Goal: Share content: Share content

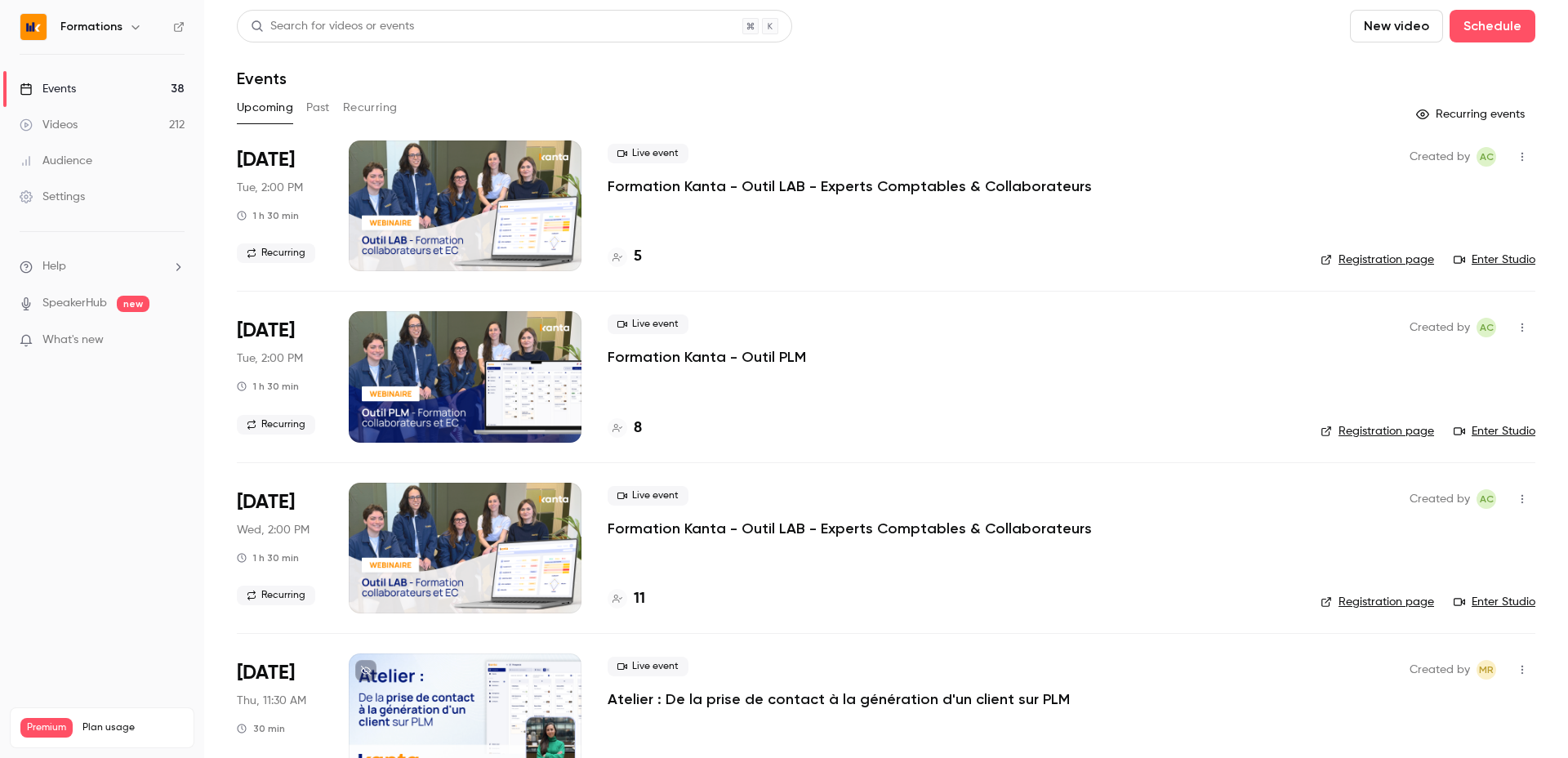
click at [304, 113] on div "Upcoming Past Recurring" at bounding box center [886, 108] width 1298 height 26
click at [326, 103] on button "Past" at bounding box center [318, 108] width 23 height 26
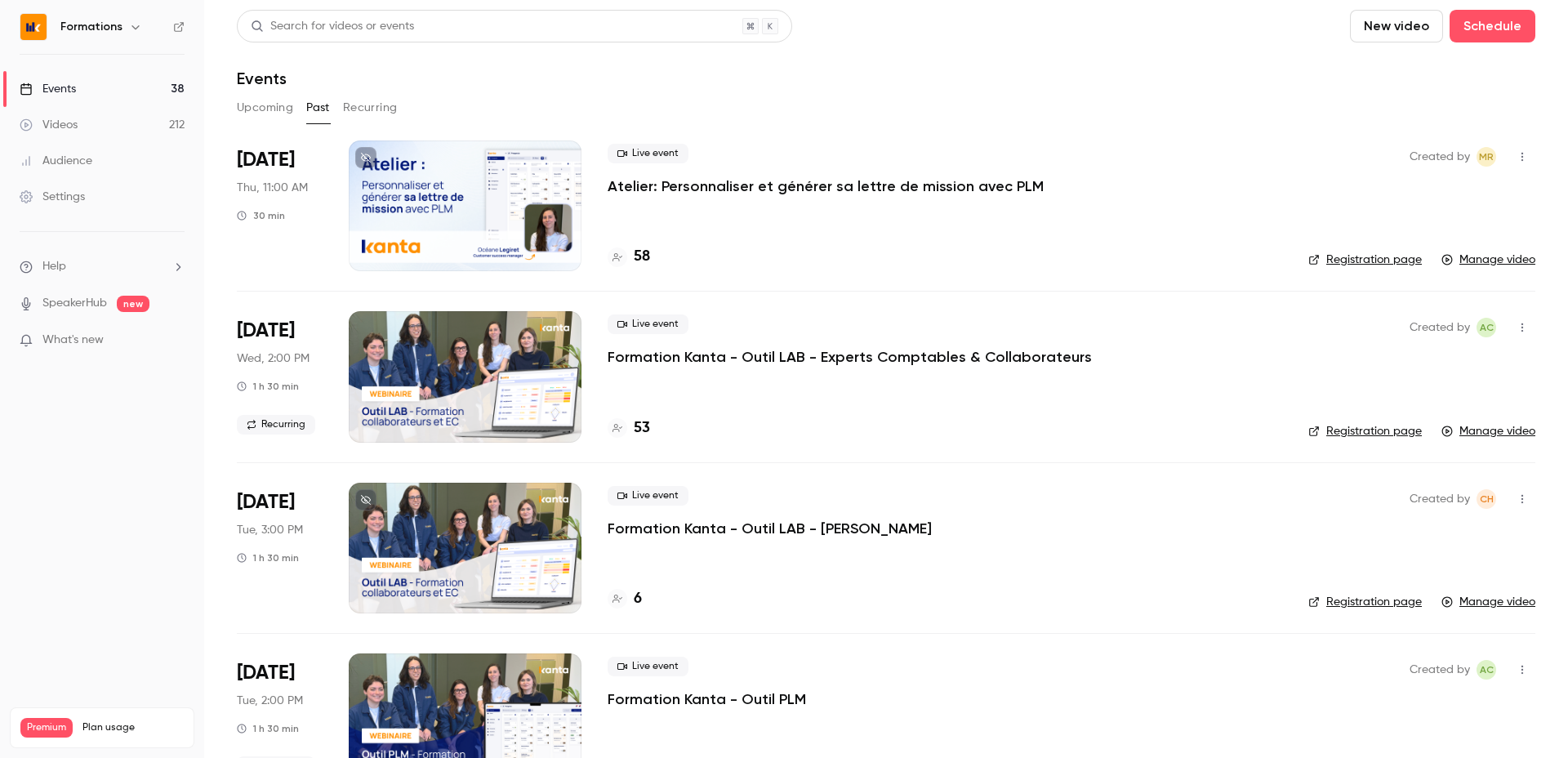
click at [376, 111] on button "Recurring" at bounding box center [370, 108] width 55 height 26
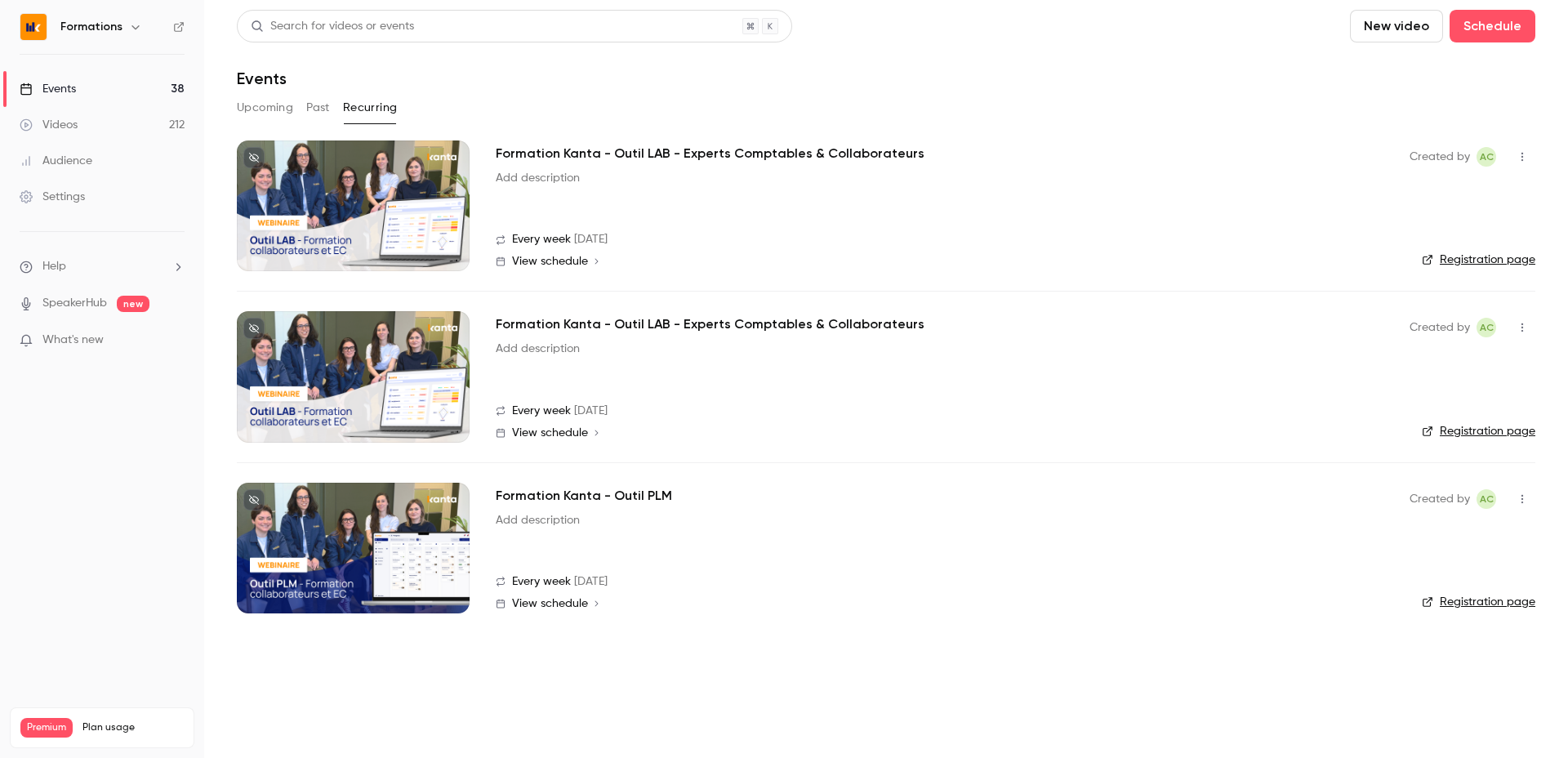
click at [452, 431] on div at bounding box center [353, 377] width 233 height 131
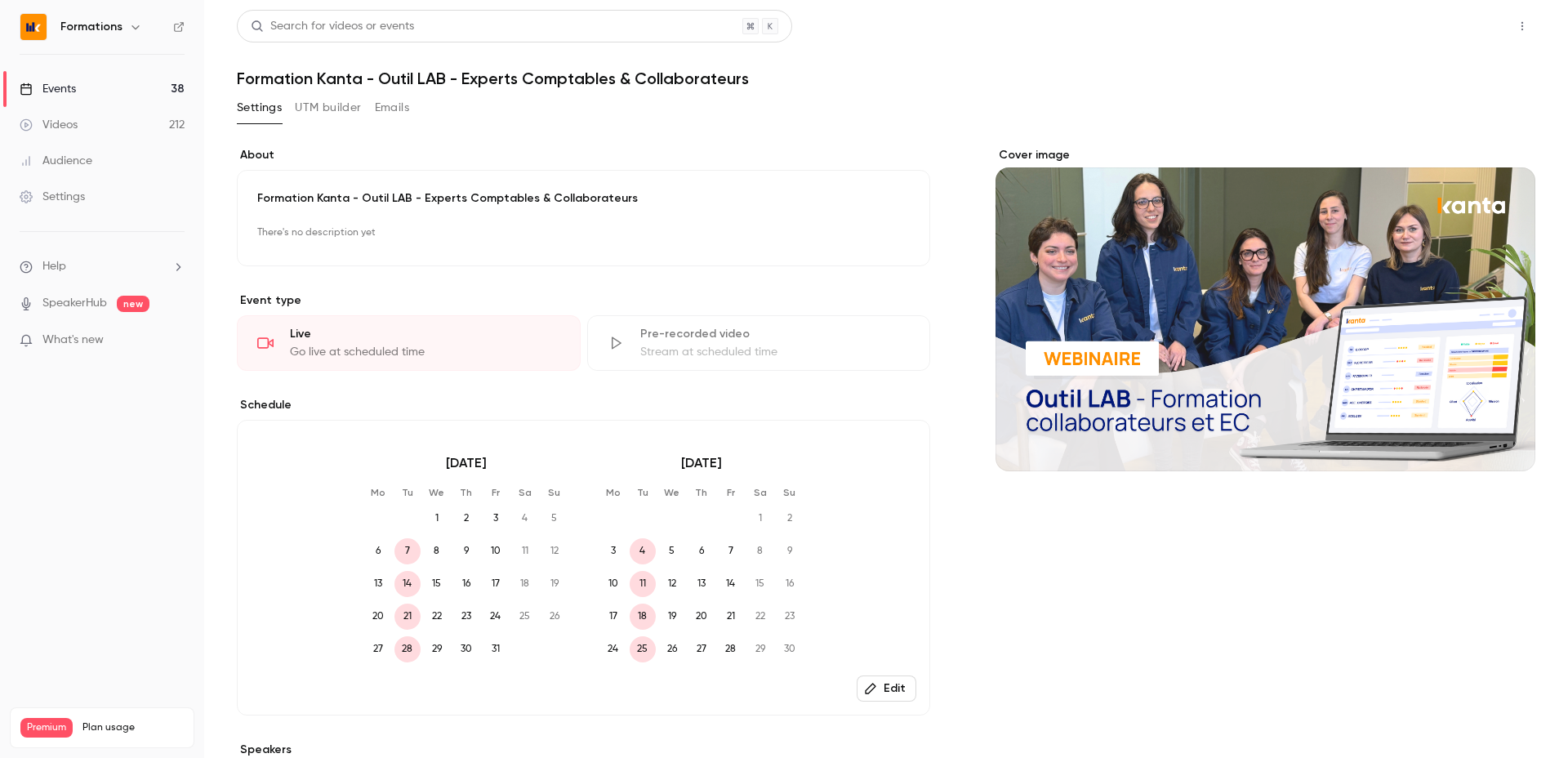
click at [1481, 17] on button "Share" at bounding box center [1463, 25] width 65 height 32
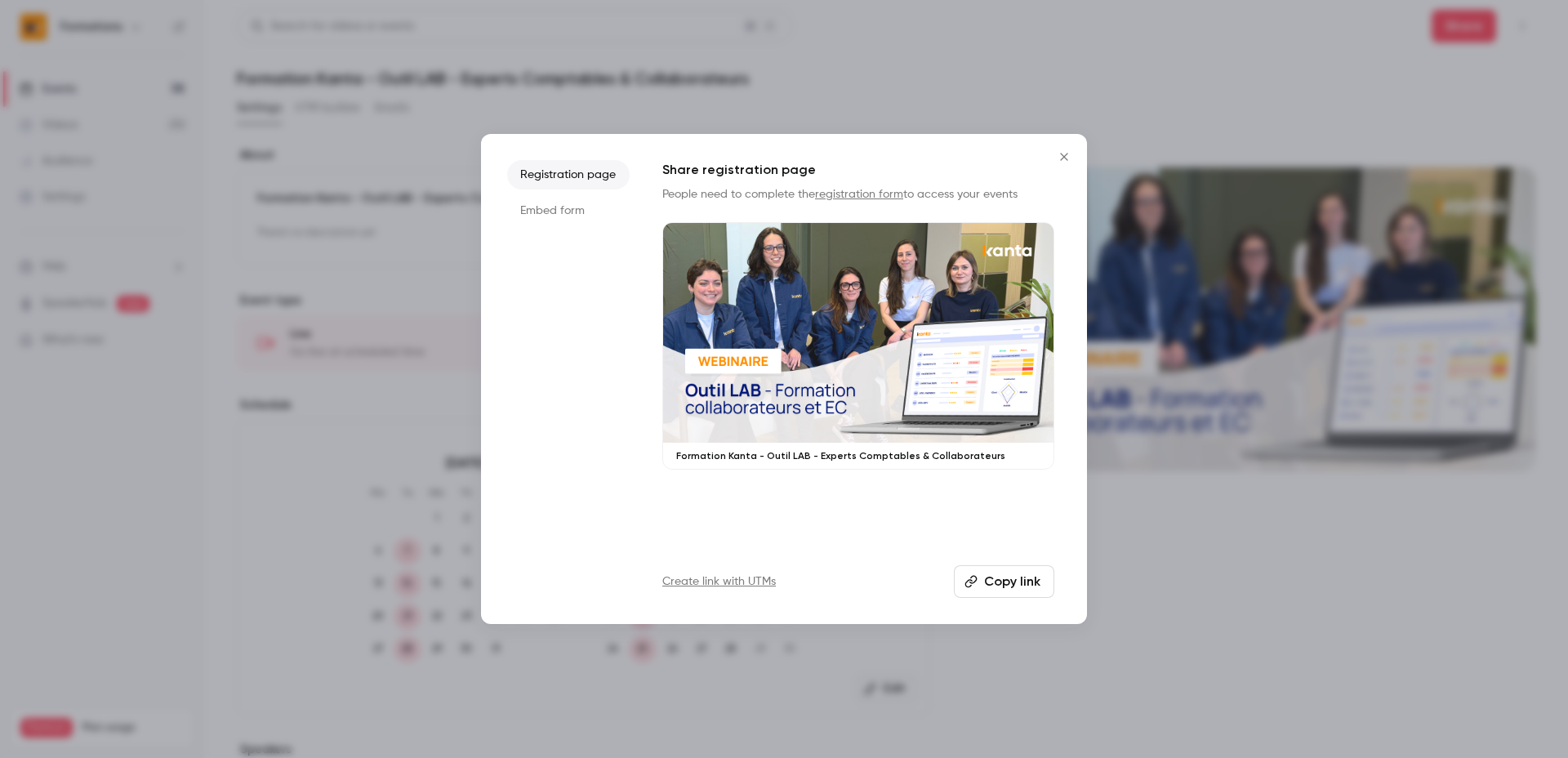
click at [1014, 583] on button "Copy link" at bounding box center [1004, 581] width 101 height 32
click at [375, 186] on div at bounding box center [784, 379] width 1568 height 758
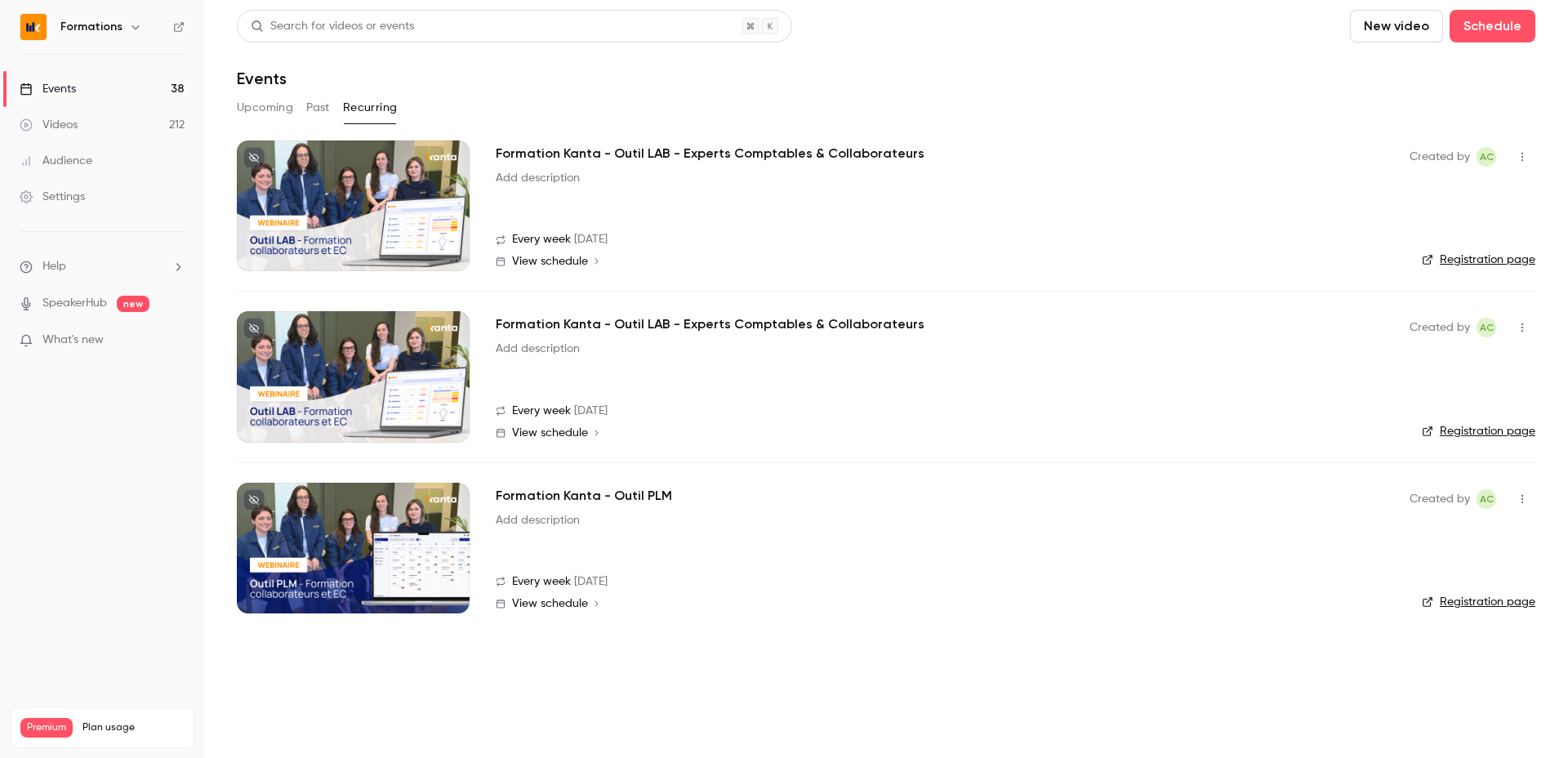
click at [403, 241] on div at bounding box center [353, 206] width 233 height 131
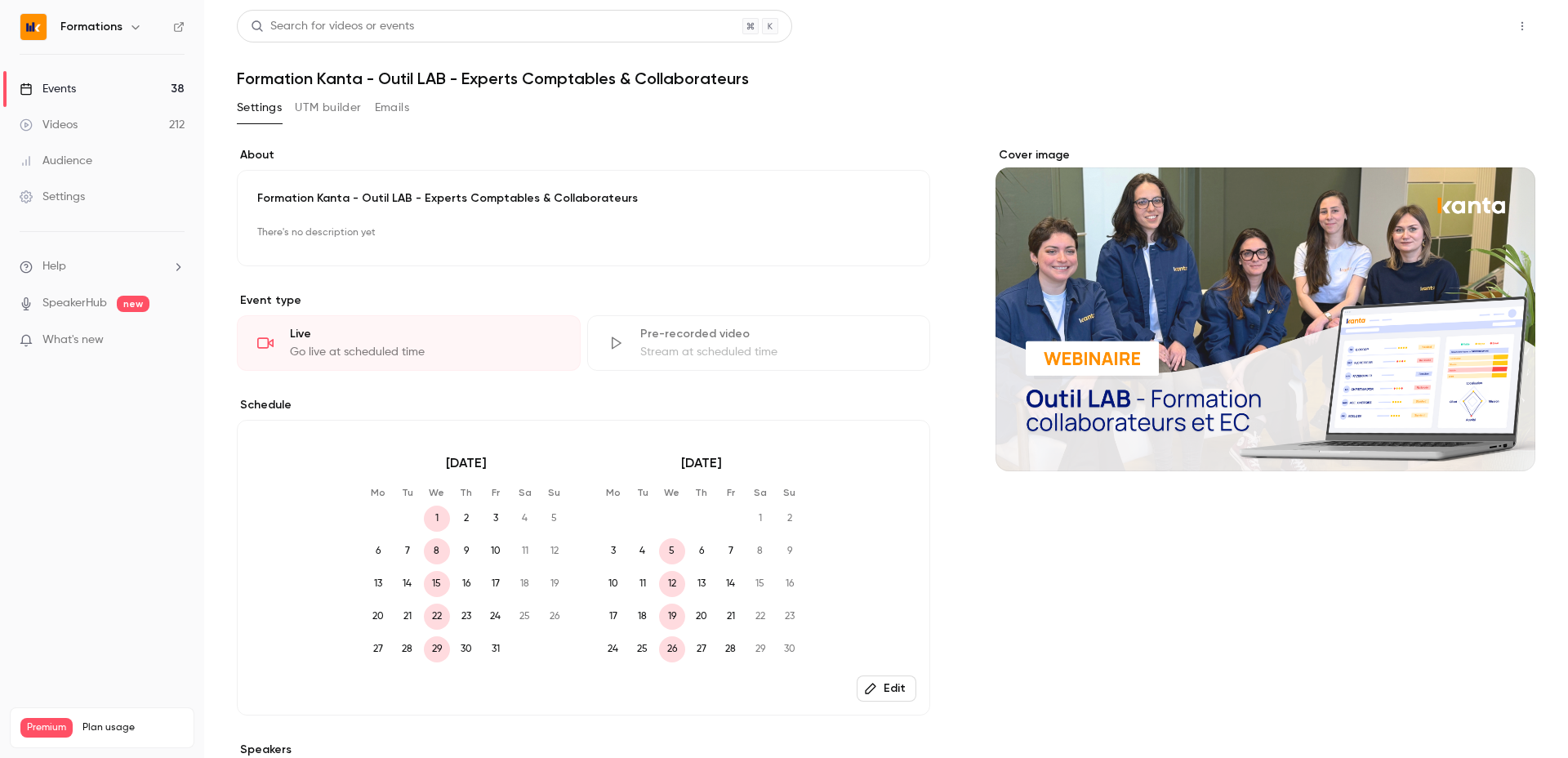
click at [1457, 16] on button "Share" at bounding box center [1463, 25] width 65 height 32
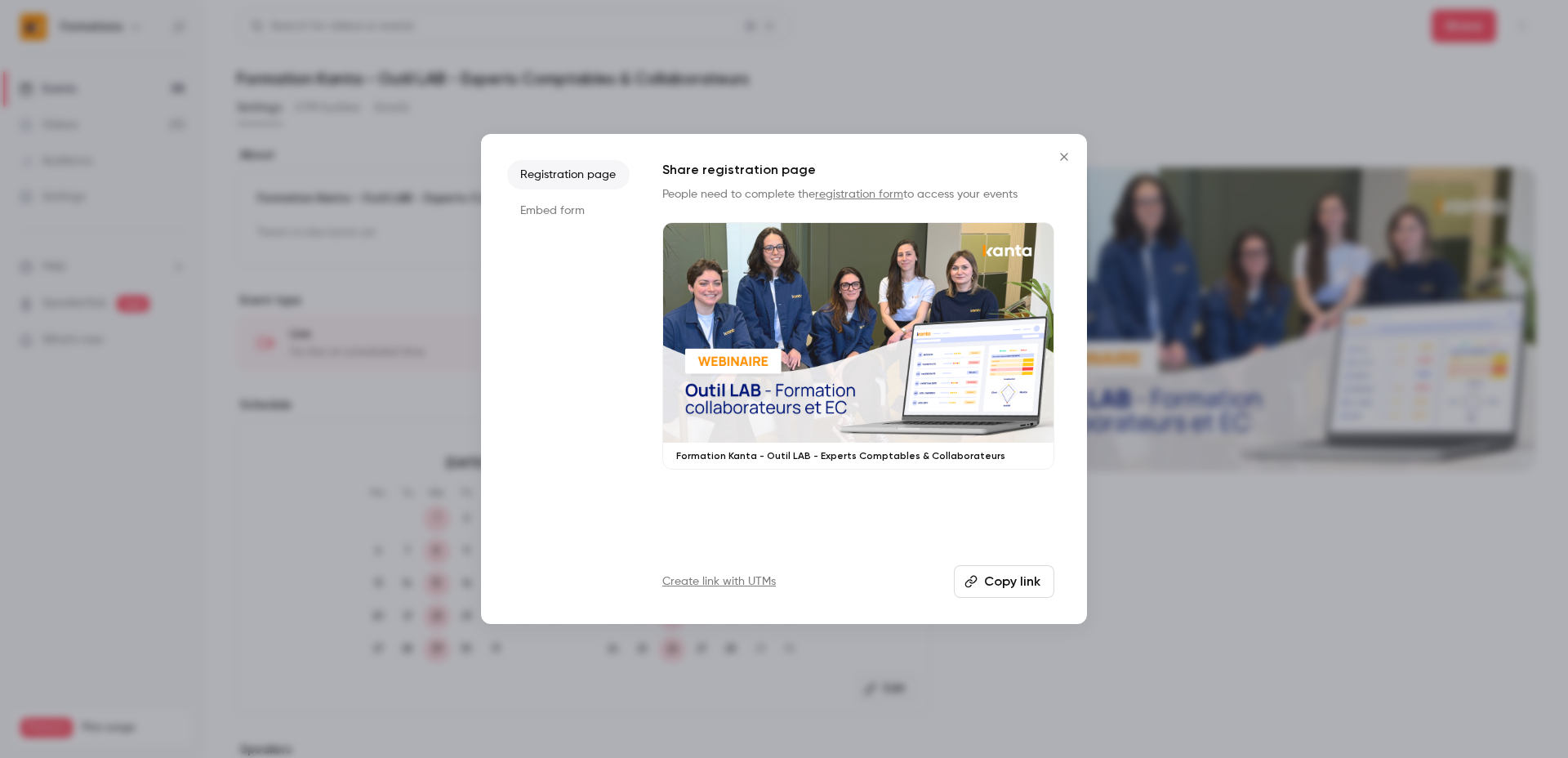
click at [994, 585] on button "Copy link" at bounding box center [1004, 581] width 101 height 32
